Goal: Navigation & Orientation: Find specific page/section

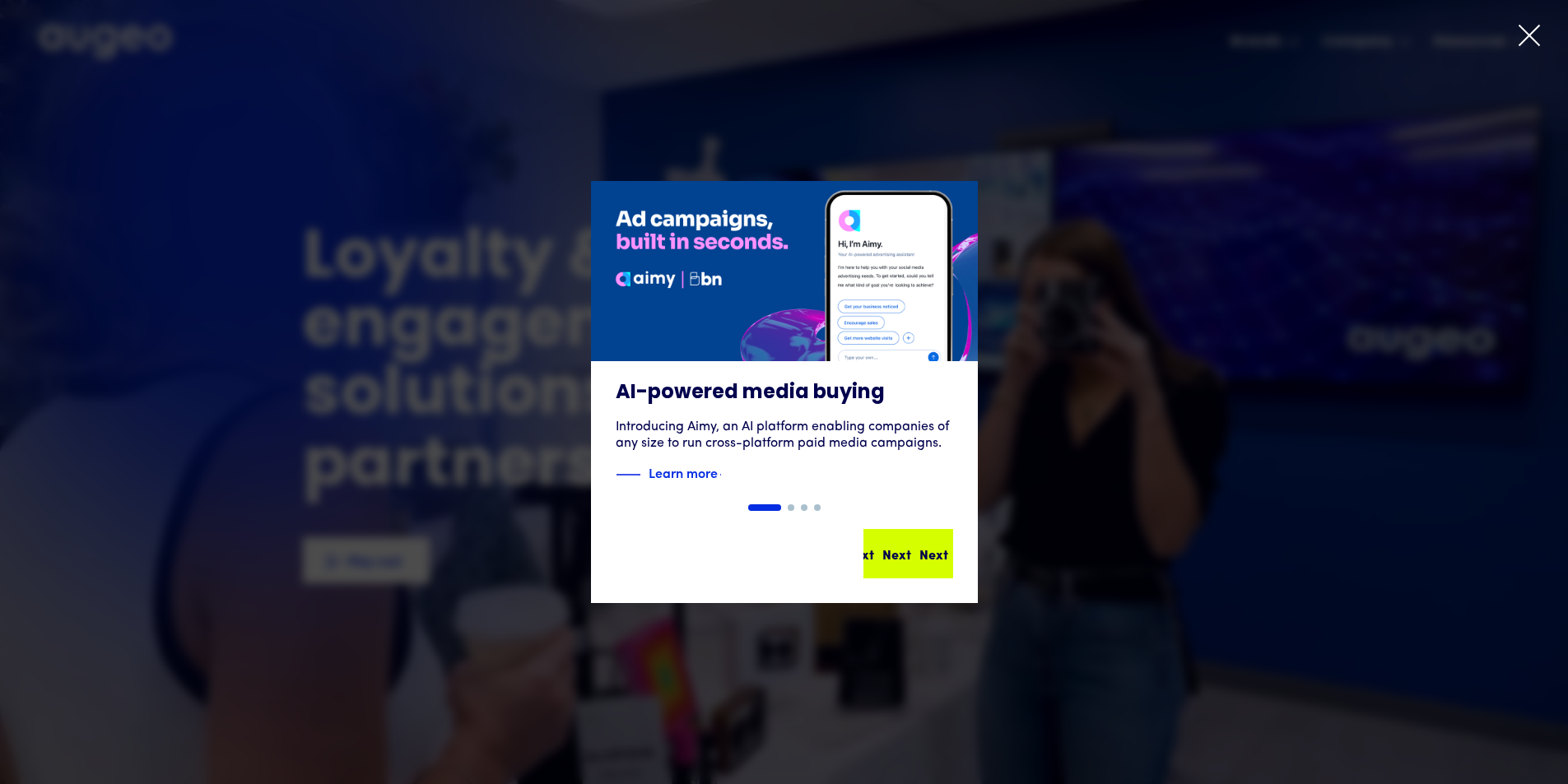
click at [896, 564] on div "Next Next Next Next" at bounding box center [908, 554] width 86 height 46
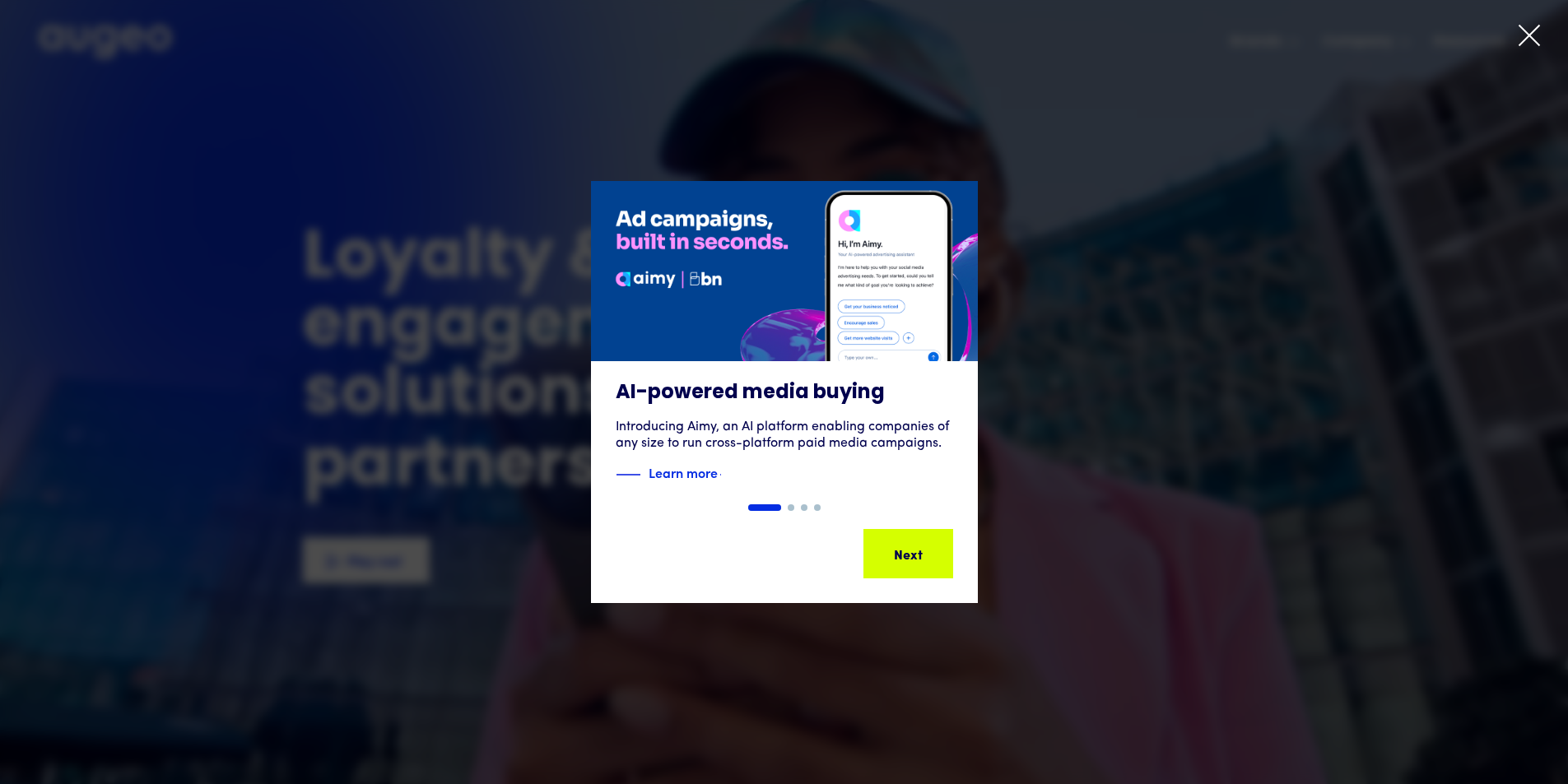
click at [919, 558] on div "Next" at bounding box center [933, 554] width 29 height 20
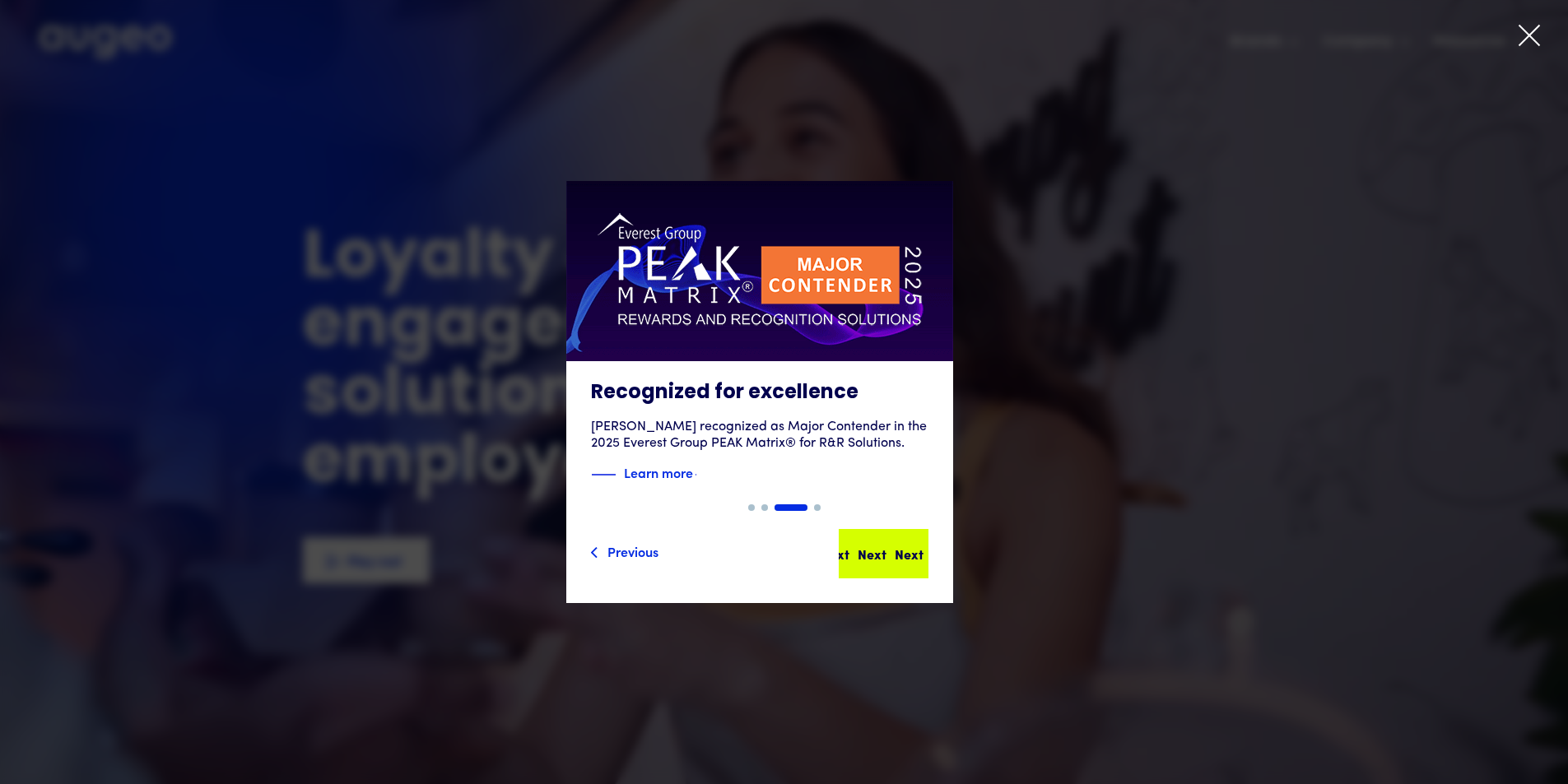
click at [893, 572] on div "Next Next Next Next" at bounding box center [883, 554] width 86 height 46
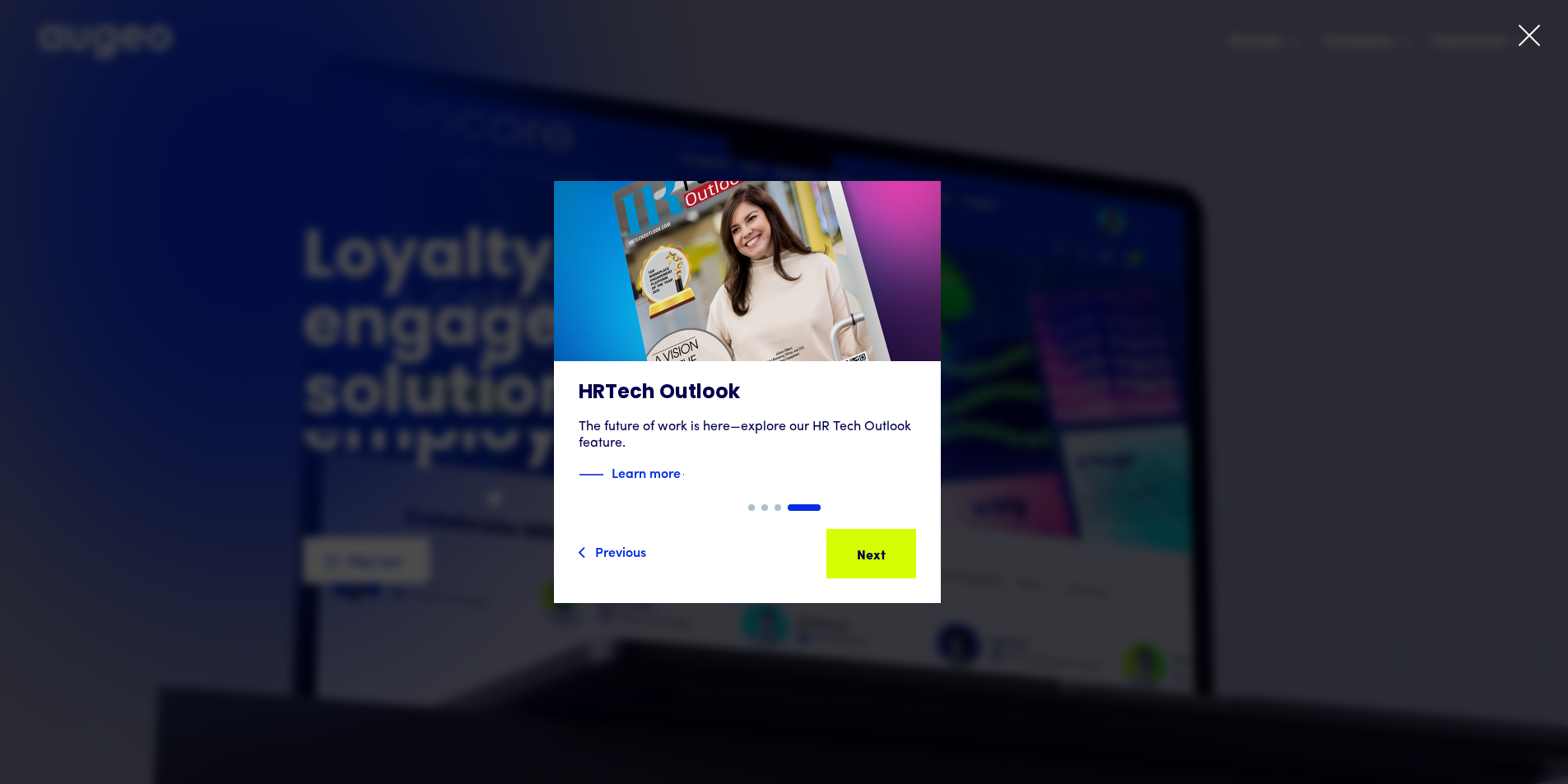
click at [1520, 38] on icon at bounding box center [1529, 35] width 25 height 25
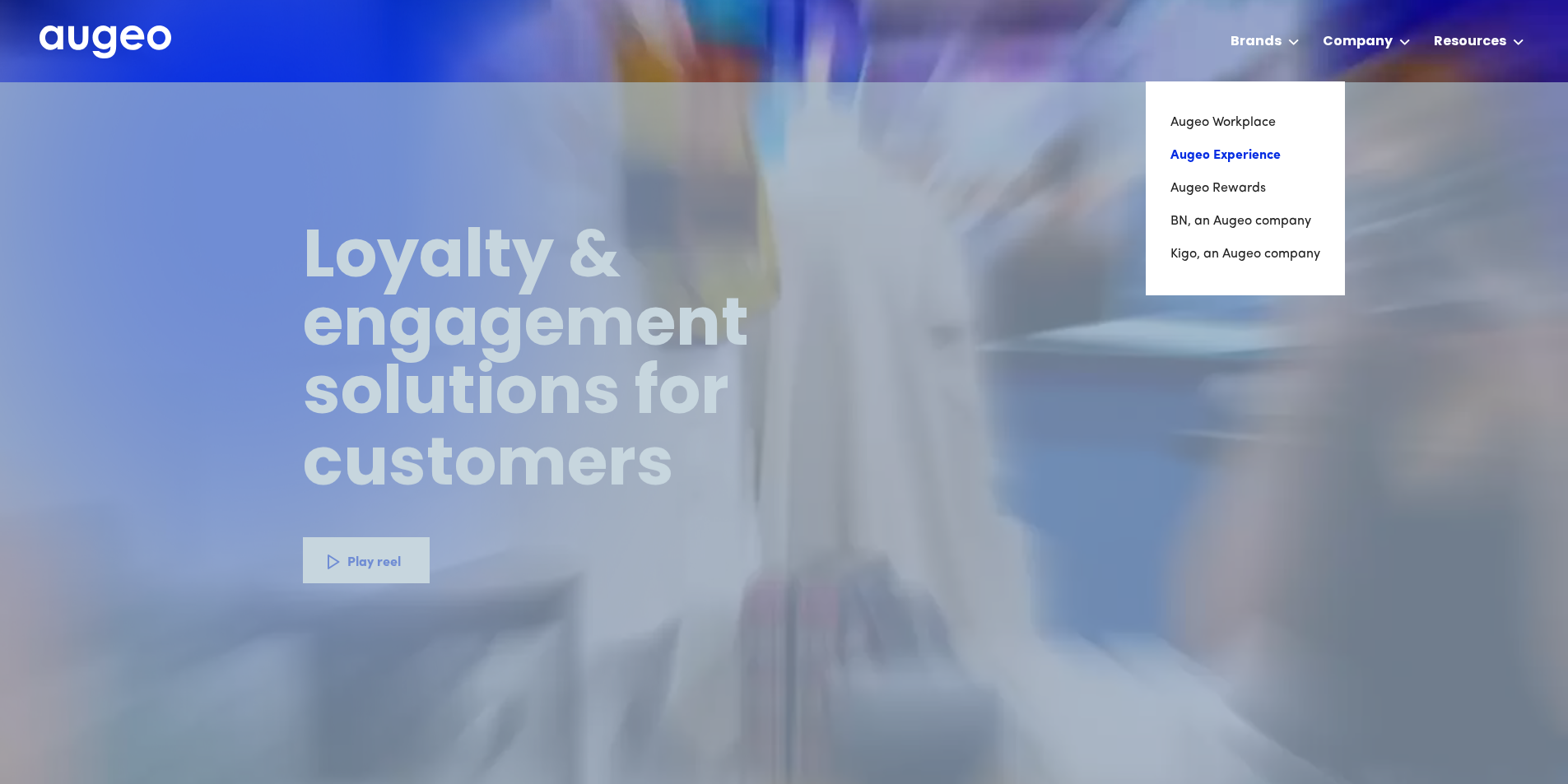
click at [1264, 151] on link "Augeo Experience" at bounding box center [1245, 155] width 150 height 33
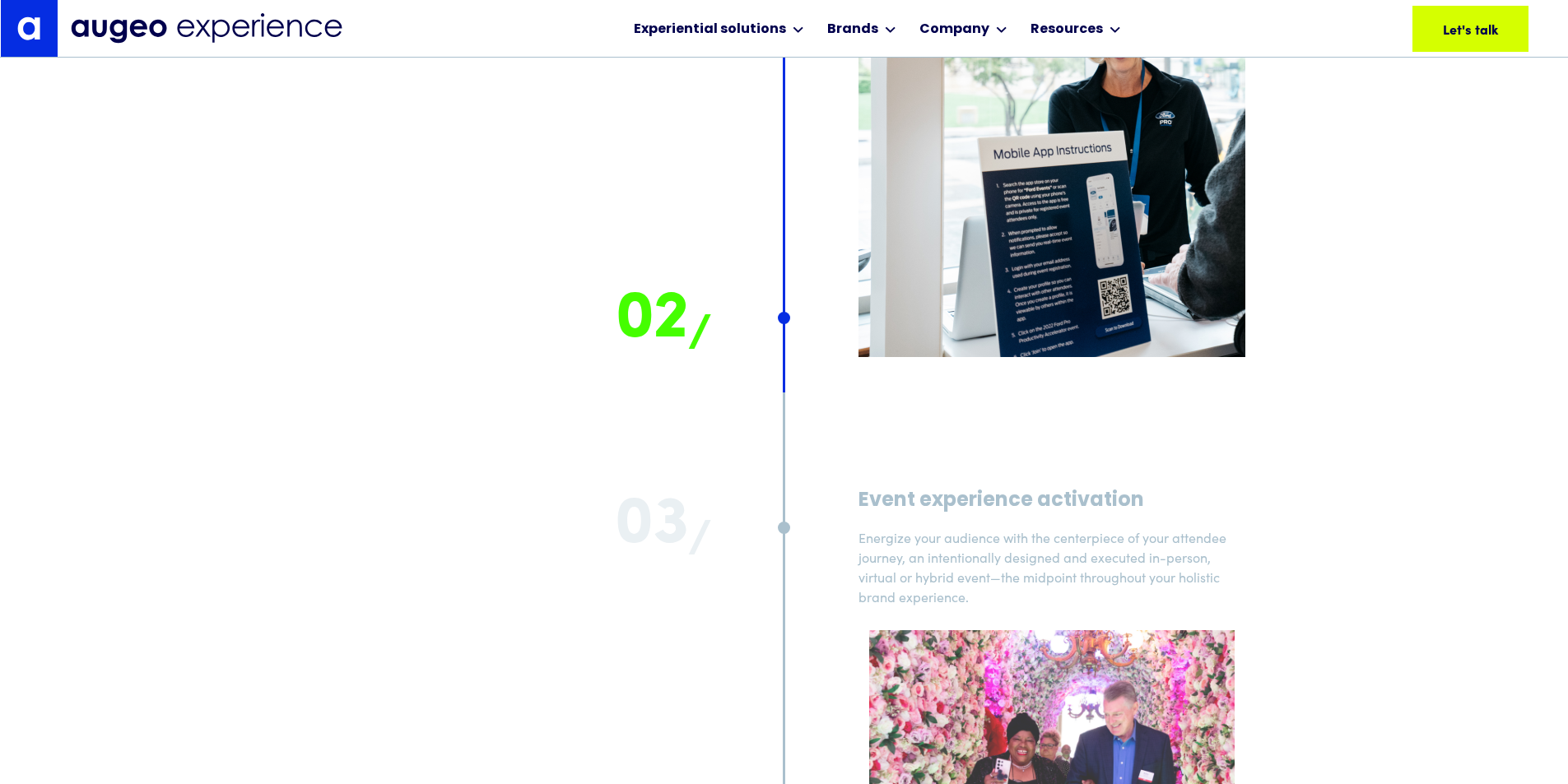
scroll to position [11355, 0]
